Goal: Use online tool/utility: Utilize a website feature to perform a specific function

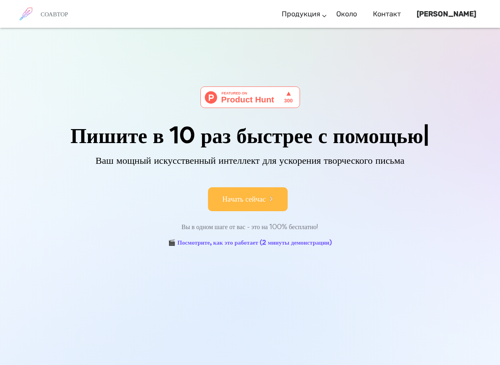
click at [262, 201] on font "Начать сейчас" at bounding box center [243, 199] width 43 height 11
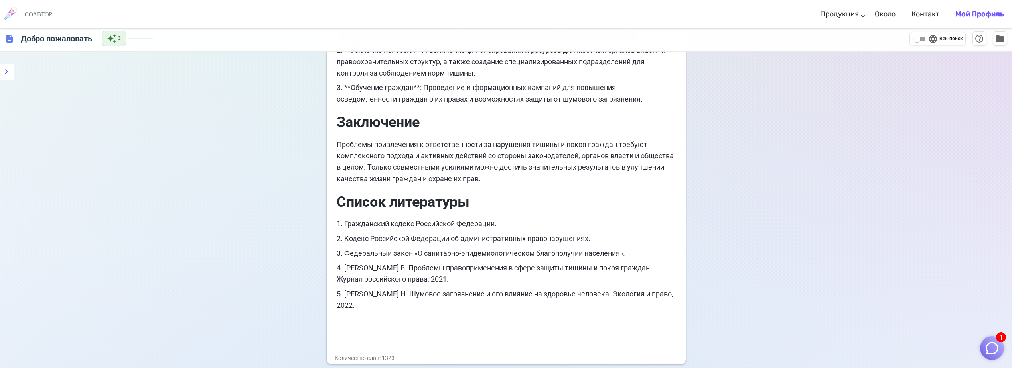
scroll to position [2514, 0]
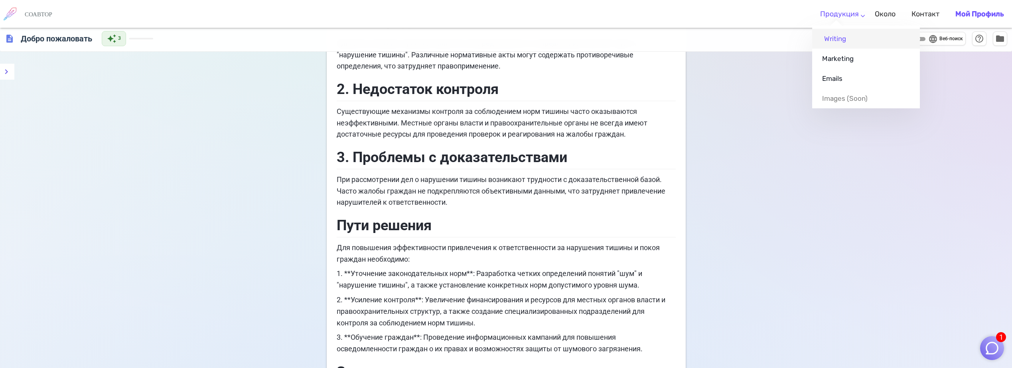
click at [506, 35] on link "Writing" at bounding box center [866, 39] width 108 height 20
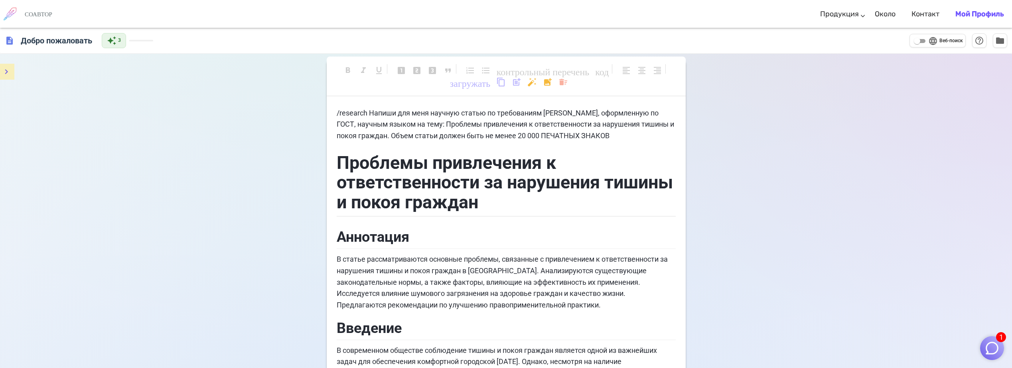
click at [3, 76] on icon "меню" at bounding box center [7, 72] width 10 height 10
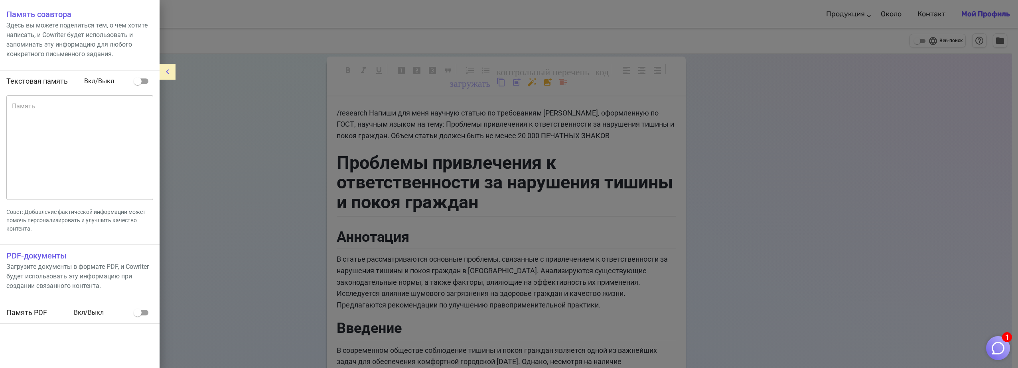
click at [278, 48] on div at bounding box center [509, 184] width 1018 height 368
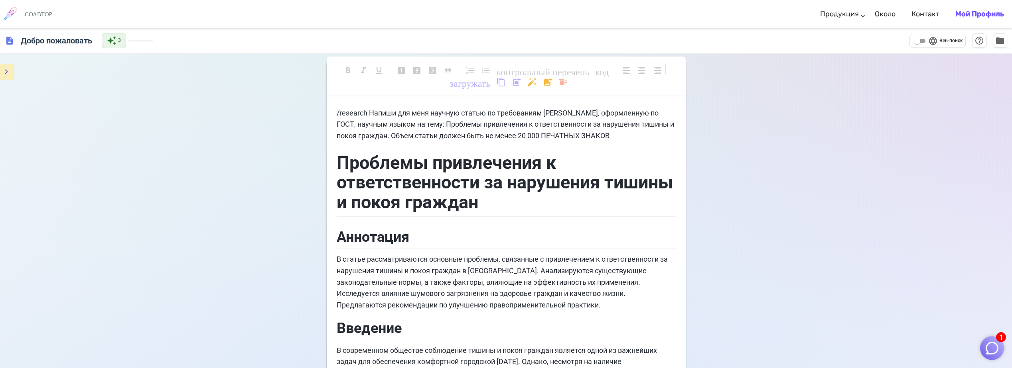
click at [29, 14] on h6 "СОАВТОР" at bounding box center [39, 13] width 28 height 7
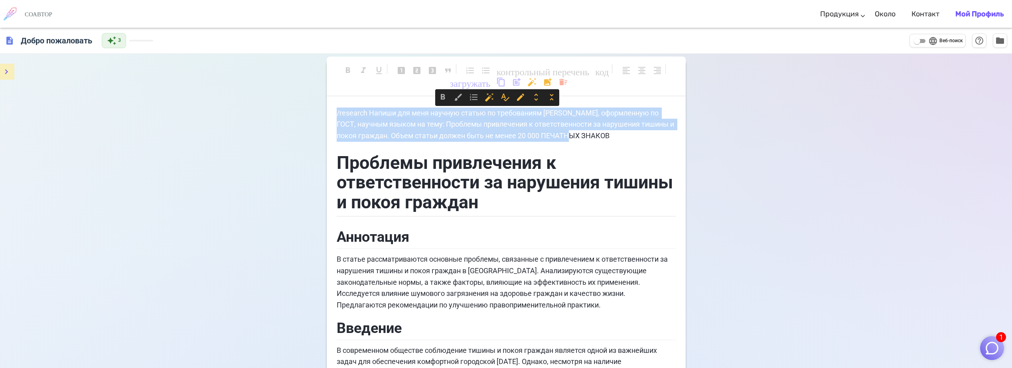
drag, startPoint x: 610, startPoint y: 137, endPoint x: 321, endPoint y: 116, distance: 290.3
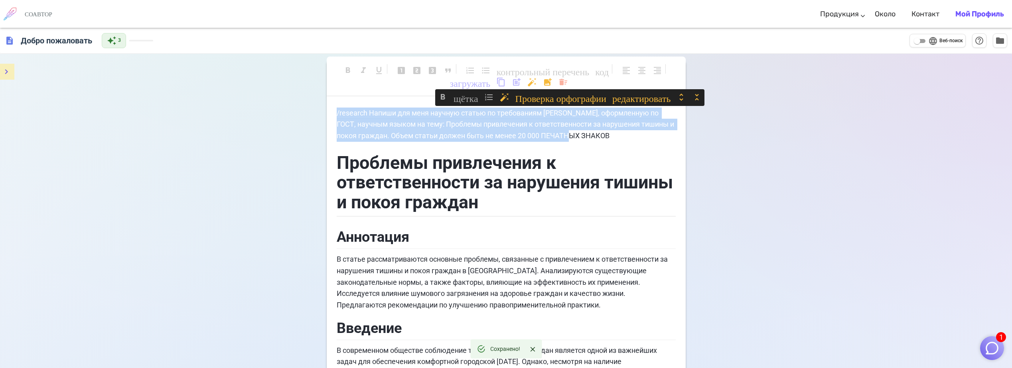
copy span "/research Напиши для меня научную статью по требованиям РИНЦ, оформленную по ГО…"
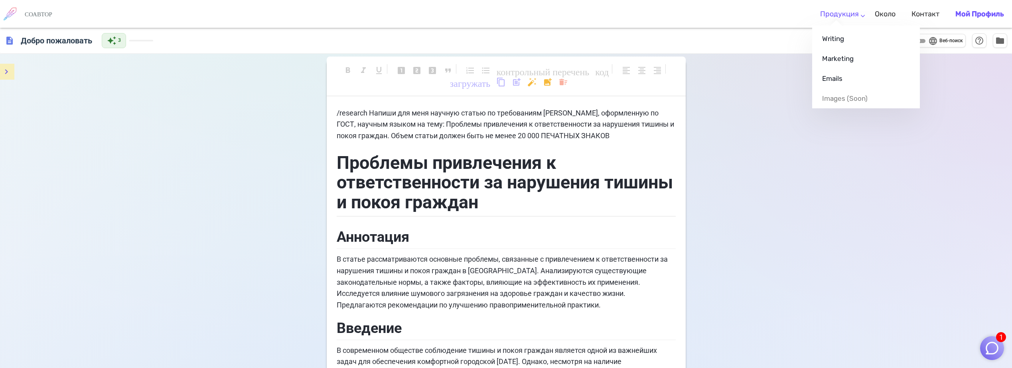
click at [506, 14] on li "Продукция Writing Marketing Emails Images (soon)" at bounding box center [839, 14] width 55 height 24
click at [506, 37] on link "Writing" at bounding box center [866, 39] width 108 height 20
